Goal: Navigation & Orientation: Find specific page/section

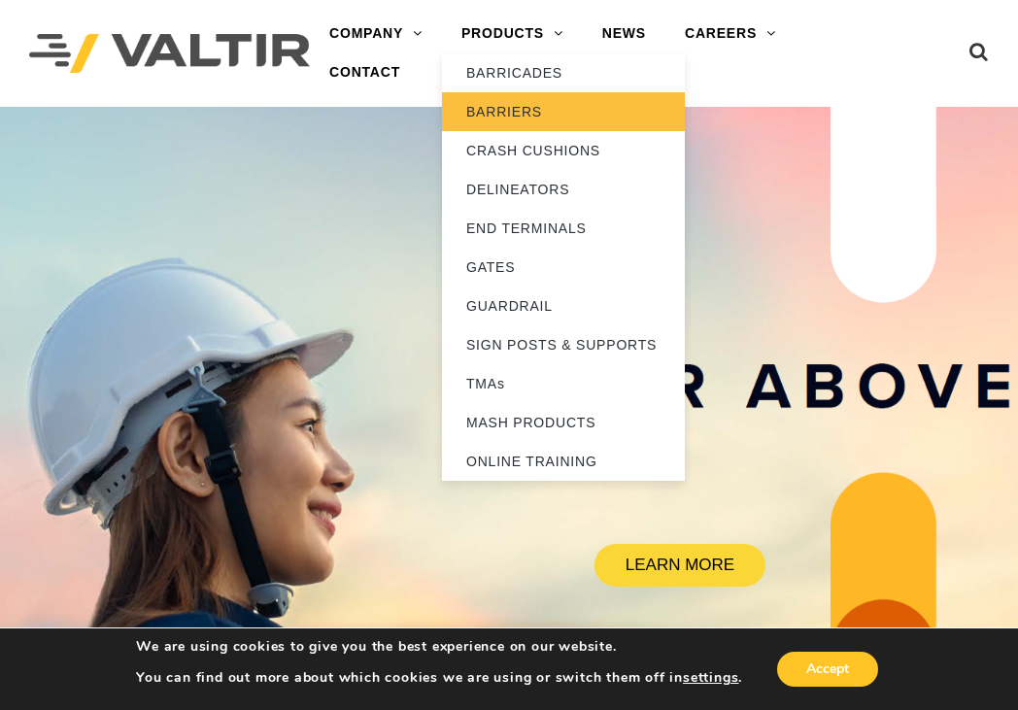
click at [524, 103] on link "BARRIERS" at bounding box center [563, 111] width 243 height 39
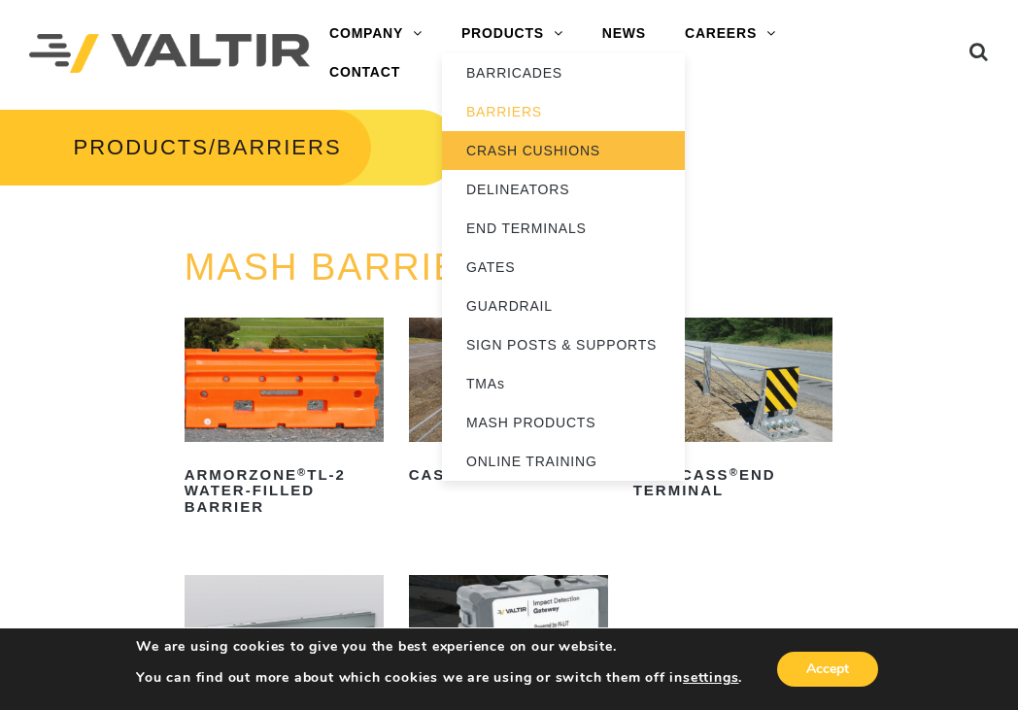
click at [535, 150] on link "CRASH CUSHIONS" at bounding box center [563, 150] width 243 height 39
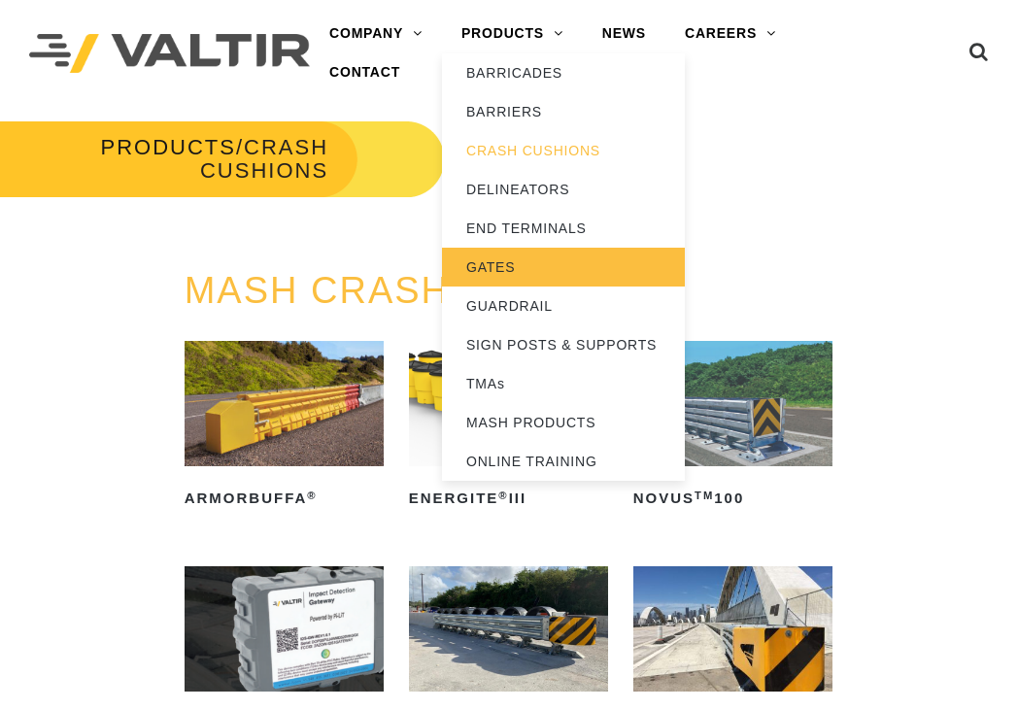
click at [522, 270] on link "GATES" at bounding box center [563, 267] width 243 height 39
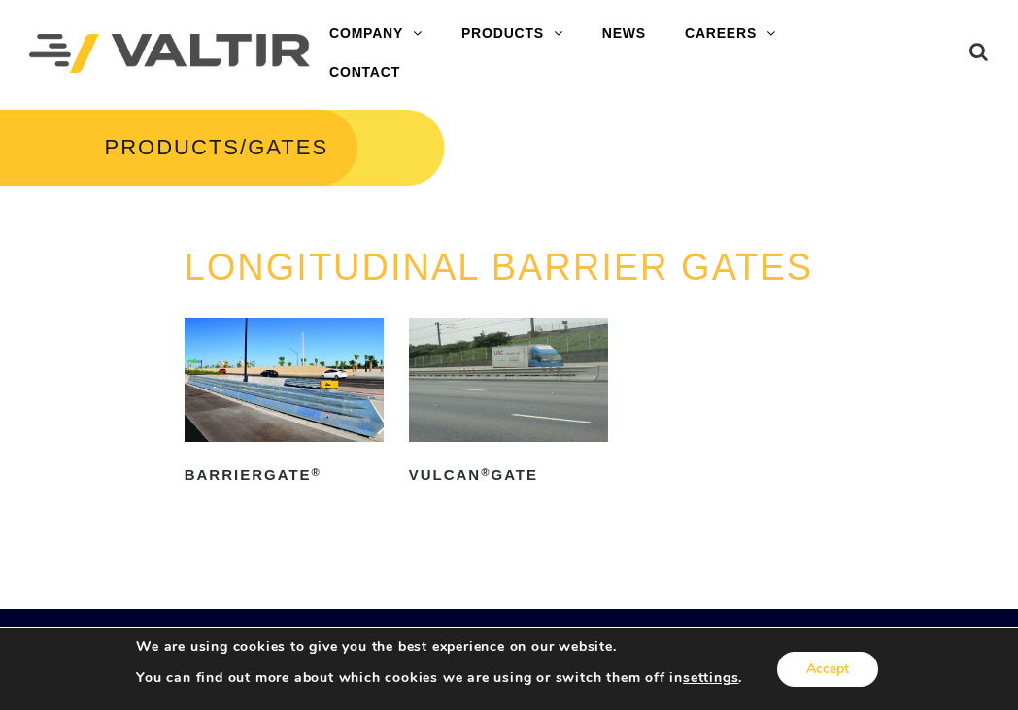
click at [842, 661] on button "Accept" at bounding box center [827, 669] width 101 height 35
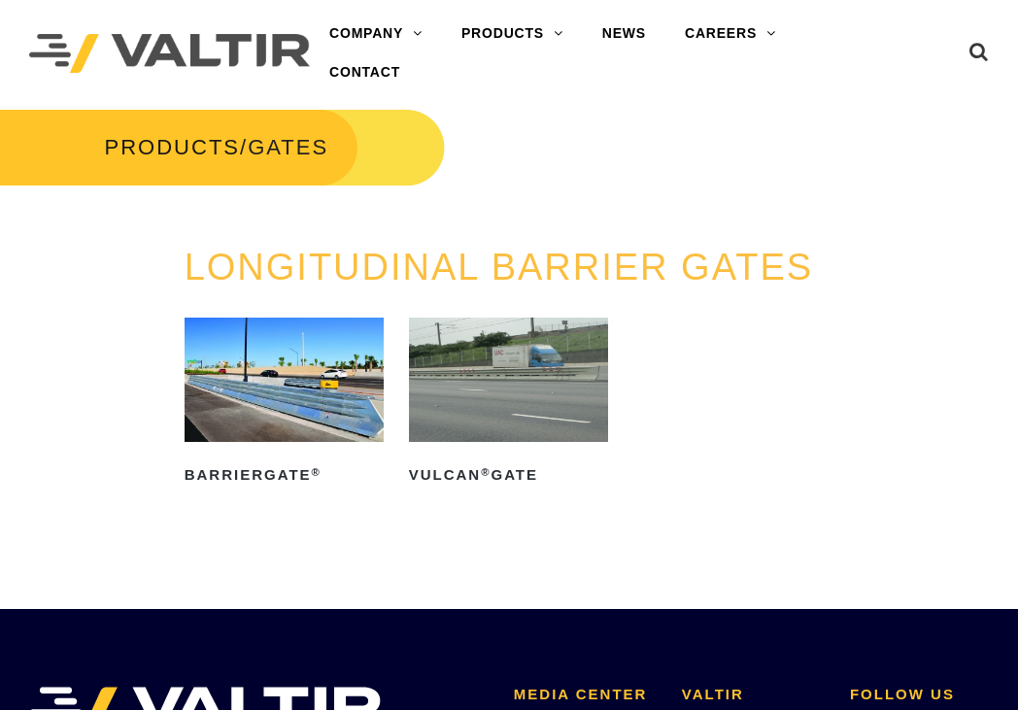
click at [672, 551] on div "LONGITUDINAL BARRIER GATES BarrierGate ® Read more Vulcan ® Gate Read more" at bounding box center [509, 404] width 679 height 313
